Goal: Go to known website: Access a specific website the user already knows

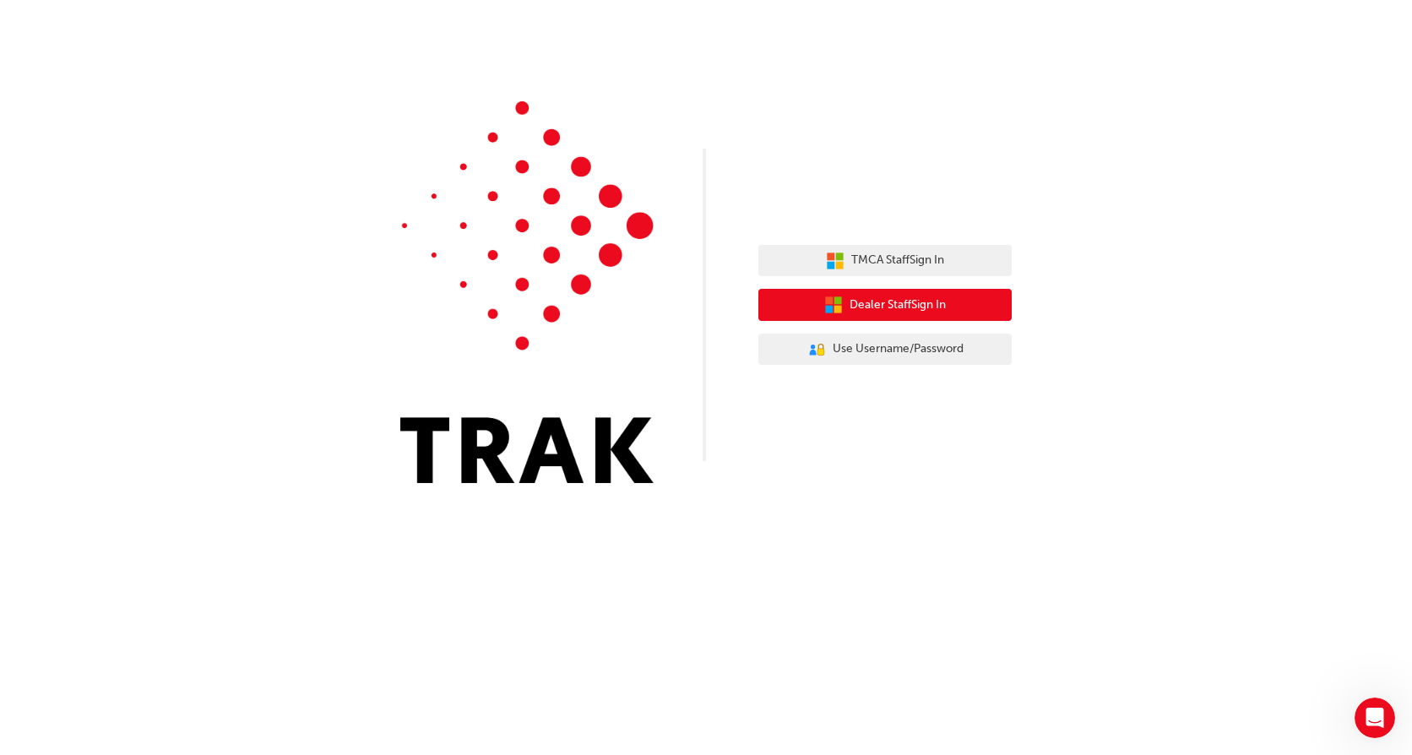
click at [875, 309] on span "Dealer Staff Sign In" at bounding box center [897, 304] width 96 height 19
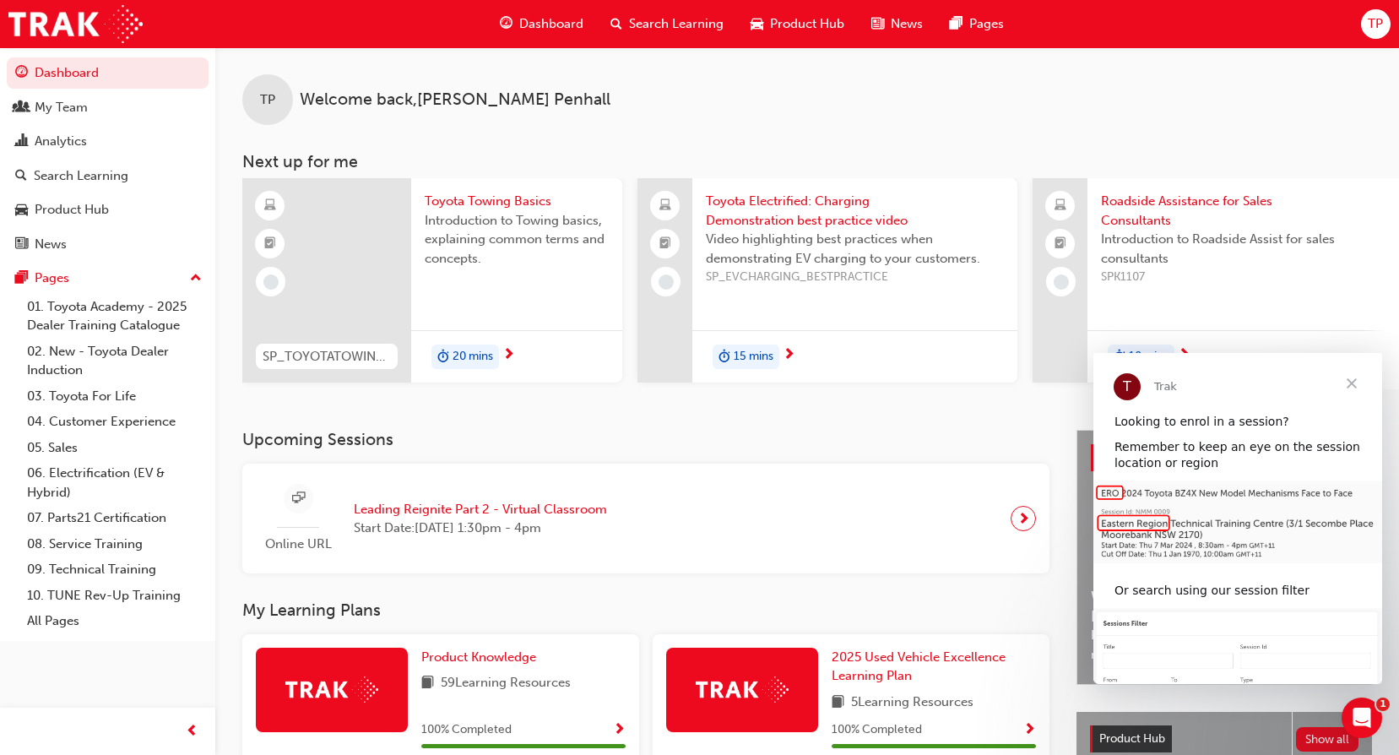
click at [1356, 378] on span "Close" at bounding box center [1351, 383] width 61 height 61
